Goal: Answer question/provide support: Share knowledge or assist other users

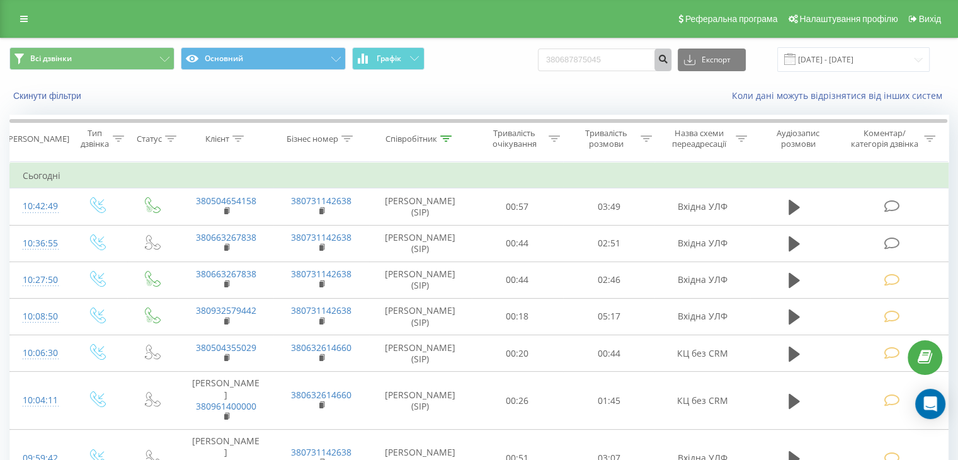
type input "380687875045"
click at [672, 64] on button "submit" at bounding box center [663, 60] width 17 height 23
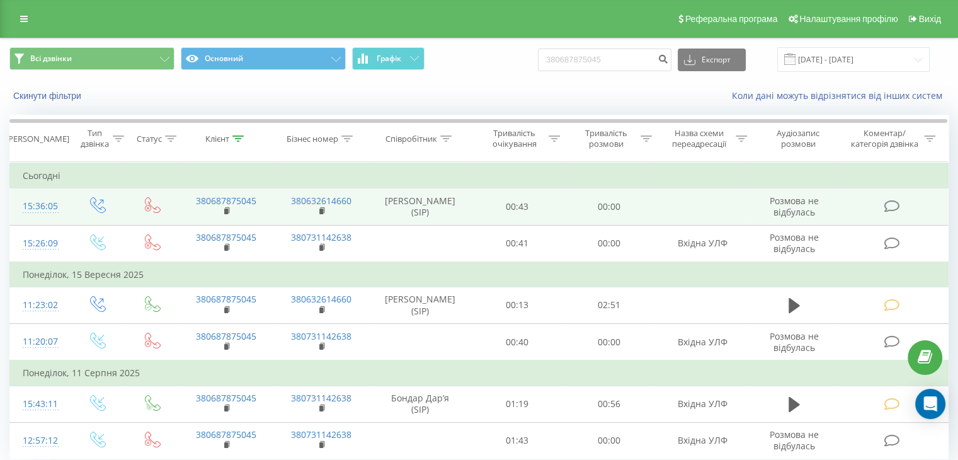
scroll to position [45, 0]
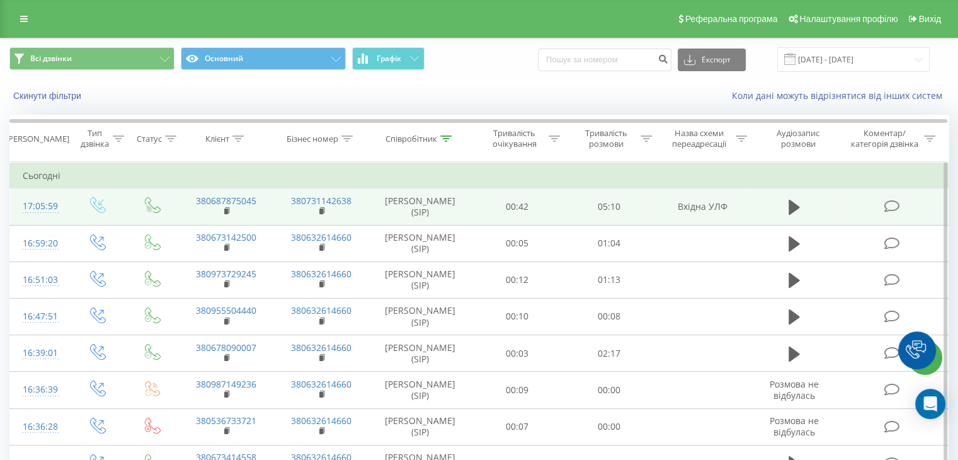
click at [886, 202] on icon at bounding box center [892, 206] width 16 height 13
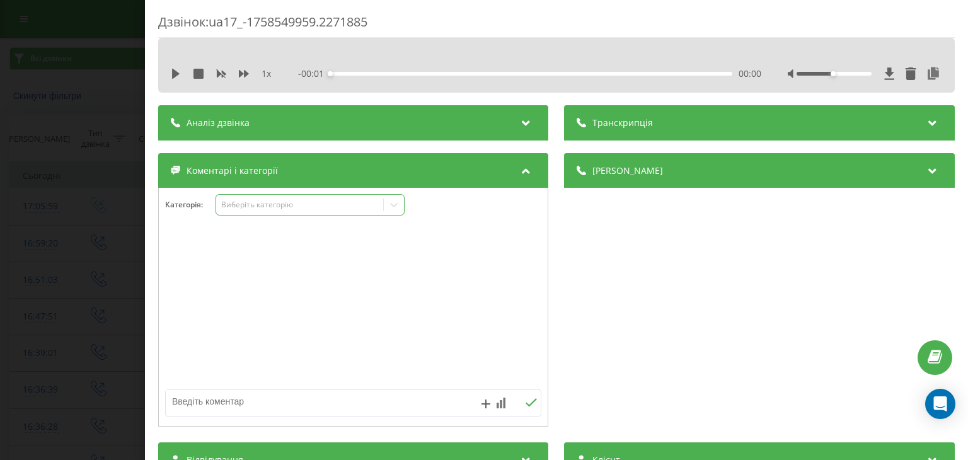
click at [332, 205] on div "Виберіть категорію" at bounding box center [299, 205] width 157 height 10
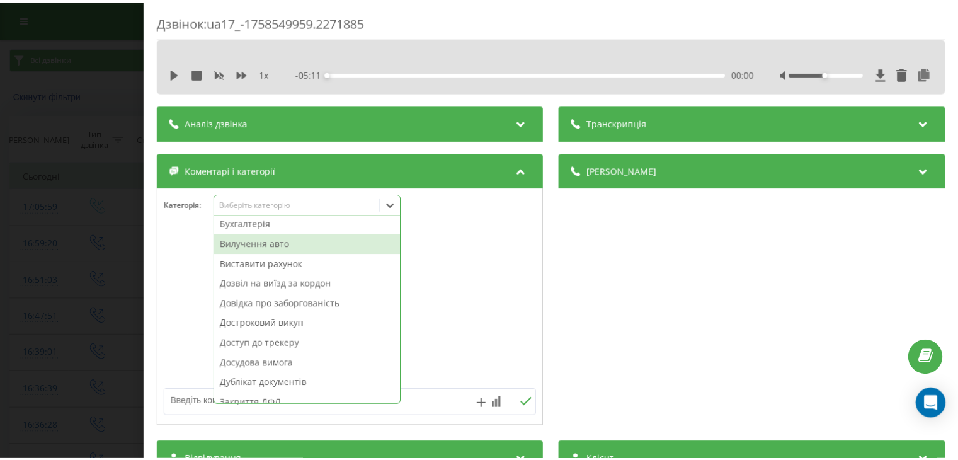
scroll to position [63, 0]
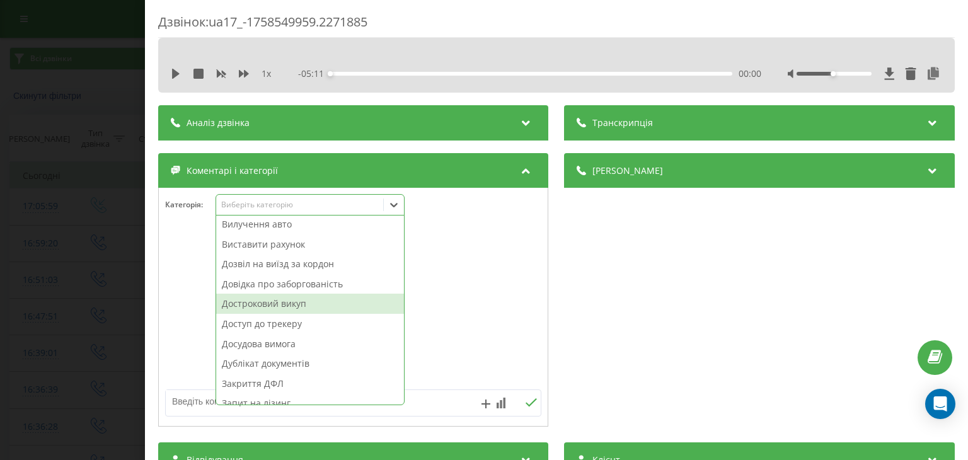
click at [268, 303] on div "Достроковий викуп" at bounding box center [310, 304] width 188 height 20
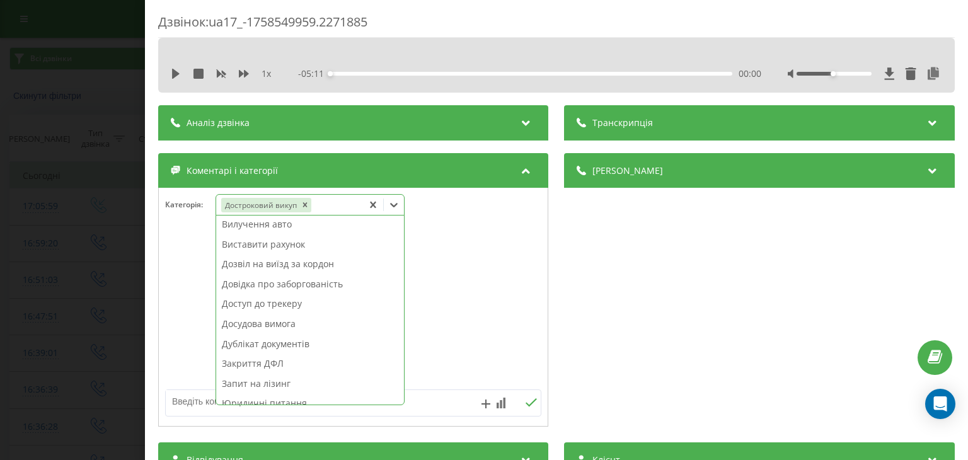
click at [89, 126] on div "Дзвінок : ua17_-1758549959.2271885 1 x - 05:11 00:00 00:00 Транскрипція Для AI-…" at bounding box center [484, 230] width 968 height 460
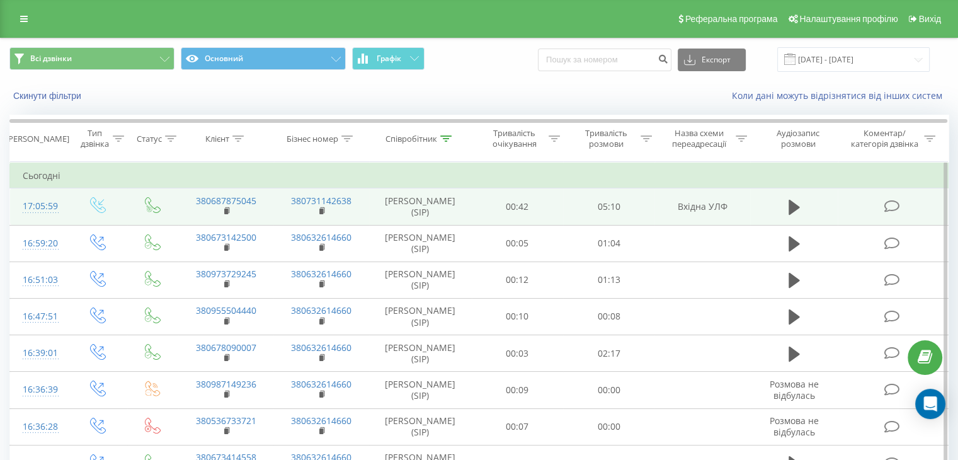
click at [896, 205] on icon at bounding box center [892, 206] width 16 height 13
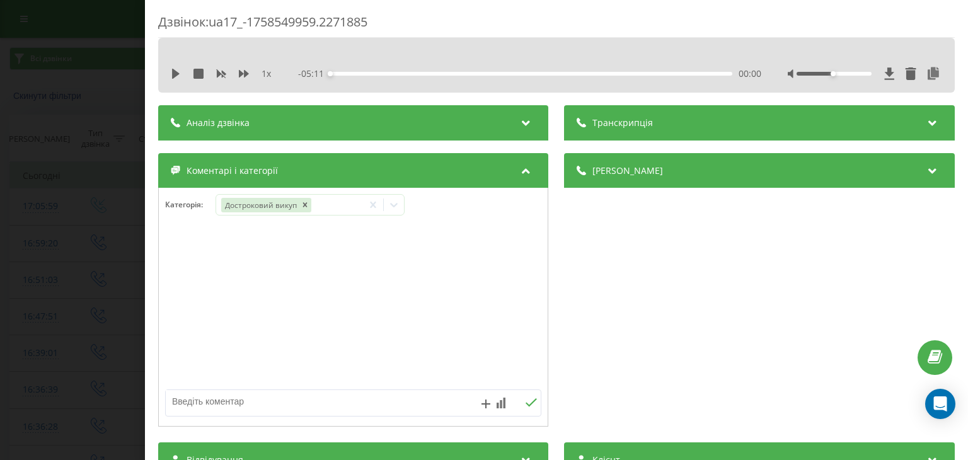
drag, startPoint x: 115, startPoint y: 202, endPoint x: 110, endPoint y: 18, distance: 184.0
click at [115, 202] on div "Дзвінок : ua17_-1758549959.2271885 1 x - 05:11 00:00 00:00 Транскрипція Для AI-…" at bounding box center [484, 230] width 968 height 460
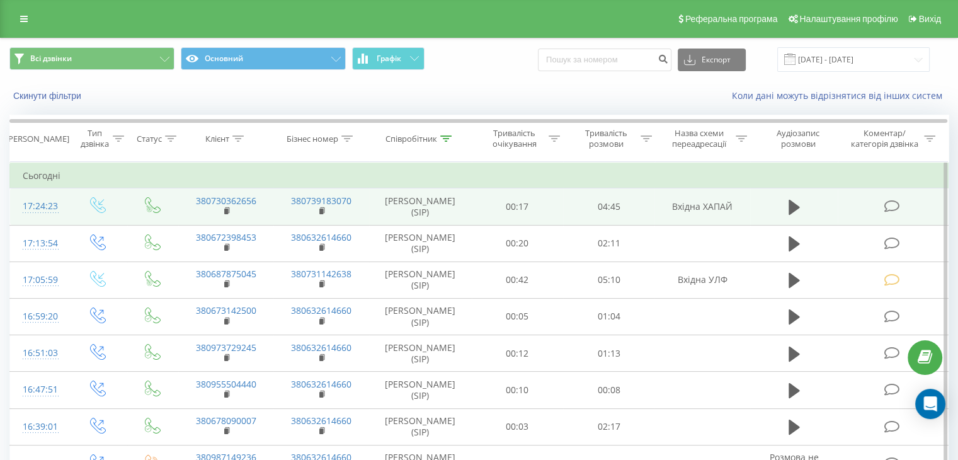
click at [883, 203] on td at bounding box center [893, 206] width 110 height 37
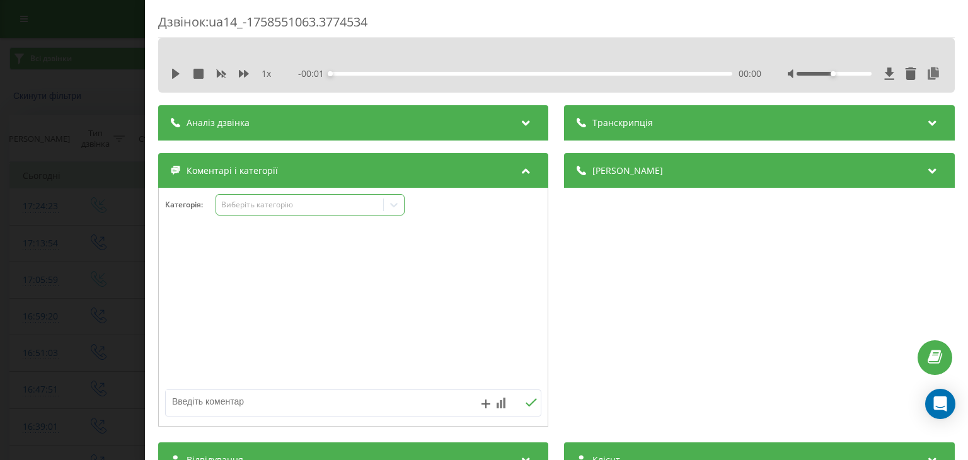
click at [360, 197] on div "Виберіть категорію" at bounding box center [309, 204] width 189 height 21
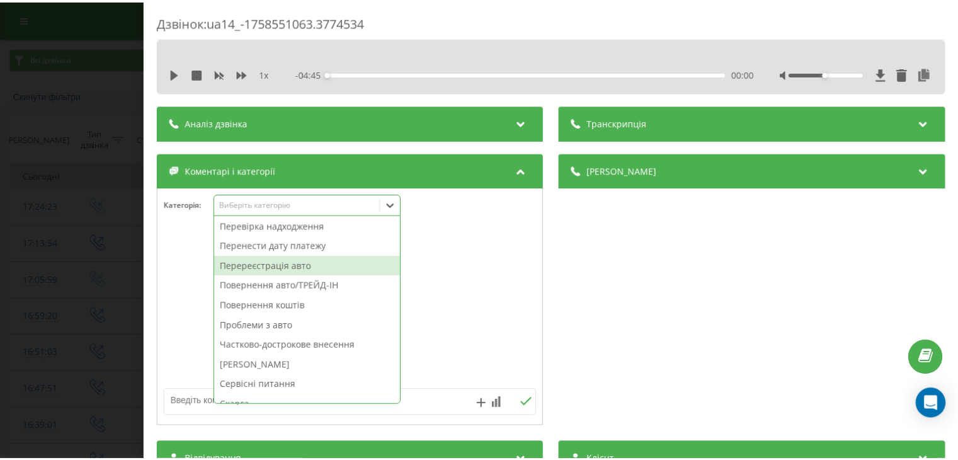
scroll to position [567, 0]
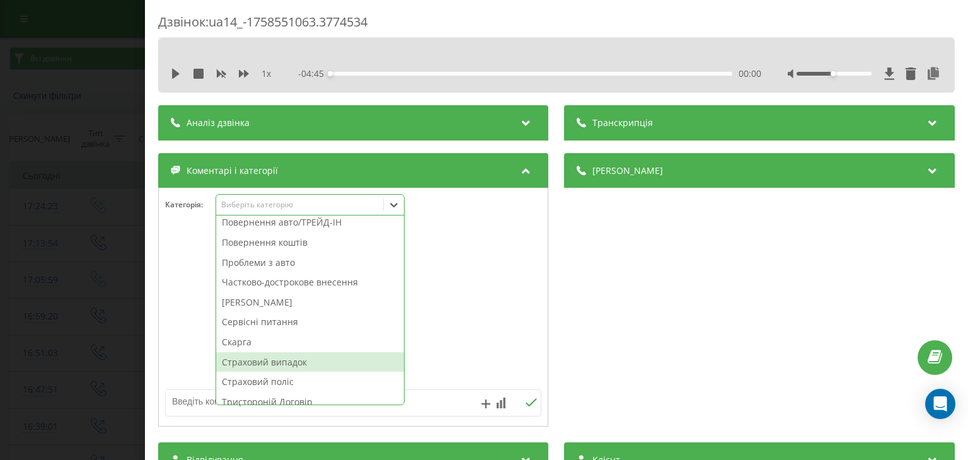
click at [274, 360] on div "Страховий випадок" at bounding box center [310, 362] width 188 height 20
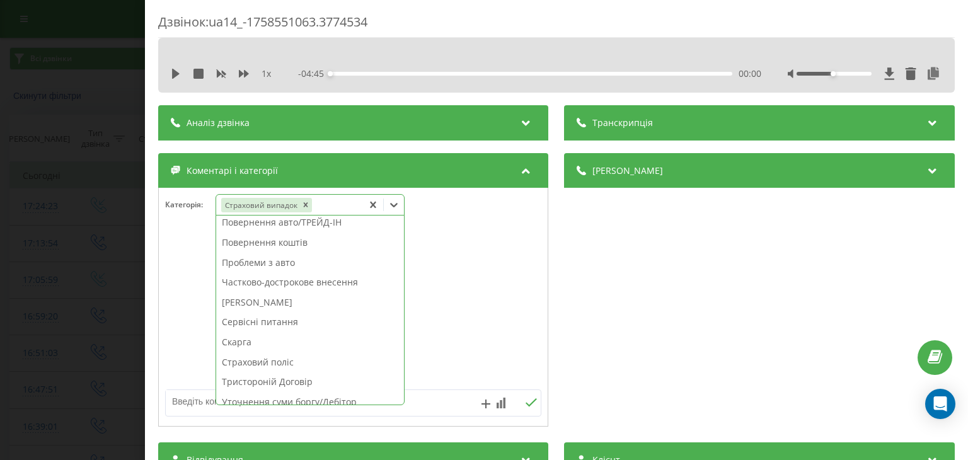
click at [71, 231] on div "Дзвінок : ua14_-1758551063.3774534 1 x - 04:45 00:00 00:00 Транскрипція Для AI-…" at bounding box center [484, 230] width 968 height 460
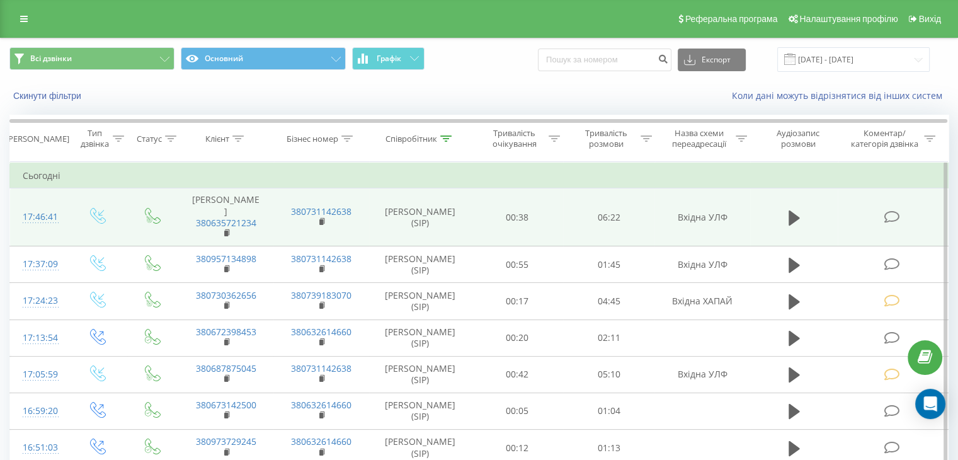
click at [891, 222] on icon at bounding box center [892, 216] width 16 height 13
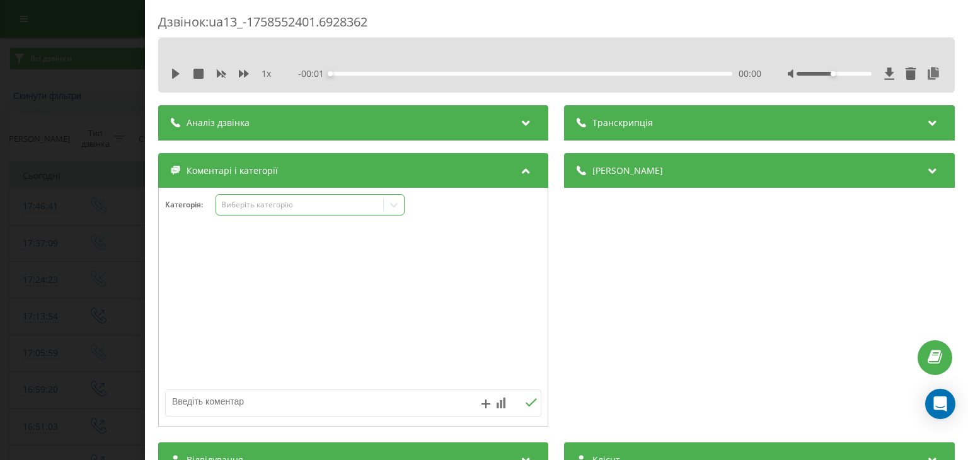
click at [303, 209] on div "Виберіть категорію" at bounding box center [299, 205] width 157 height 10
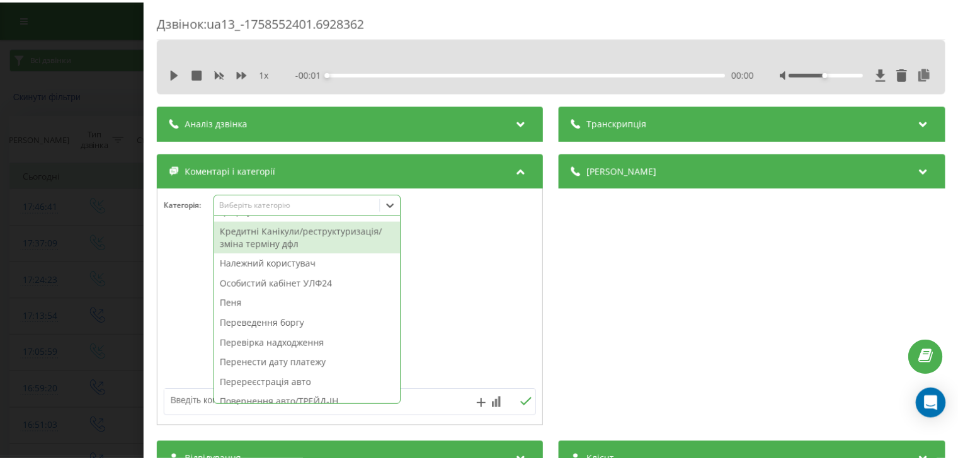
scroll to position [441, 0]
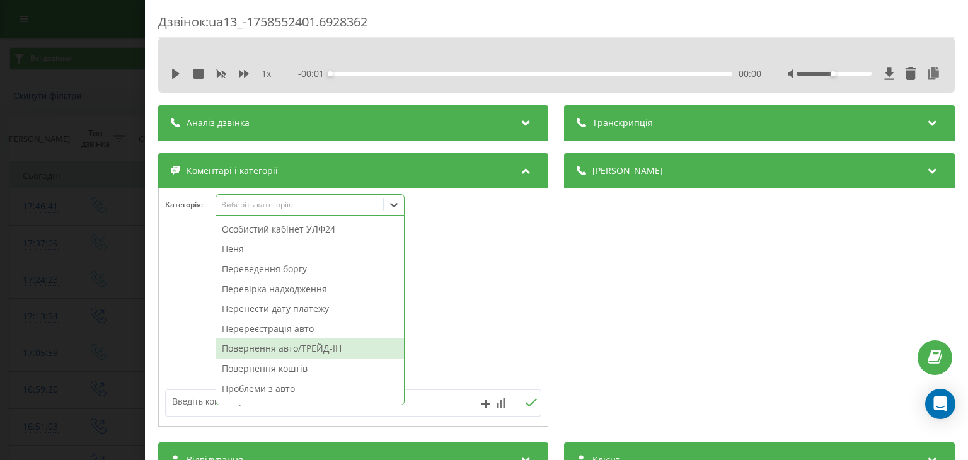
click at [286, 347] on div "Повернення авто/ТРЕЙД-ІН" at bounding box center [310, 348] width 188 height 20
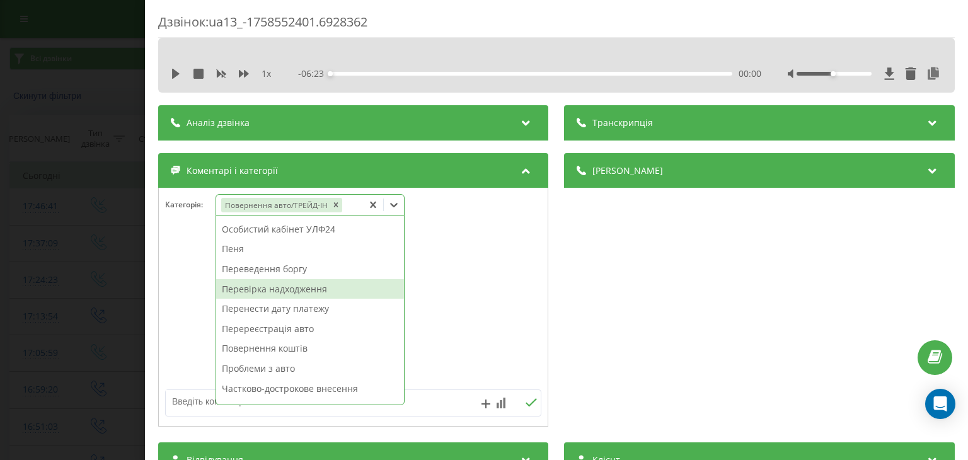
click at [58, 195] on div "Дзвінок : ua13_-1758552401.6928362 1 x - 06:23 00:00 00:00 Транскрипція Для AI-…" at bounding box center [484, 230] width 968 height 460
